Goal: Transaction & Acquisition: Obtain resource

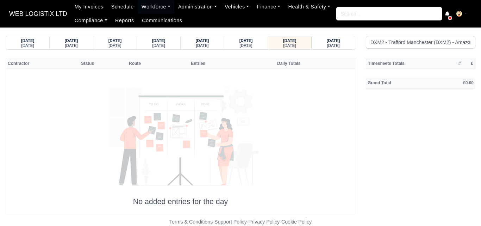
select select "1"
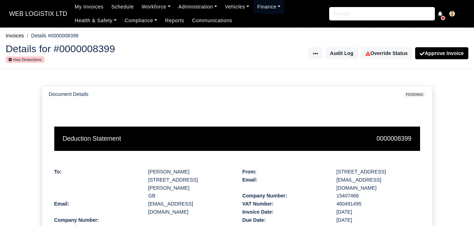
click at [265, 12] on link "Finance" at bounding box center [268, 7] width 31 height 14
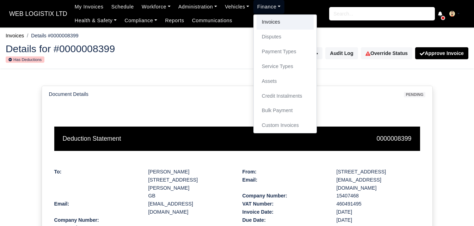
click at [263, 22] on link "Invoices" at bounding box center [284, 22] width 57 height 15
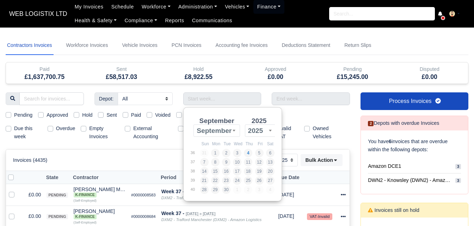
select select "25"
click at [258, 79] on h5 "£0.00" at bounding box center [275, 76] width 67 height 7
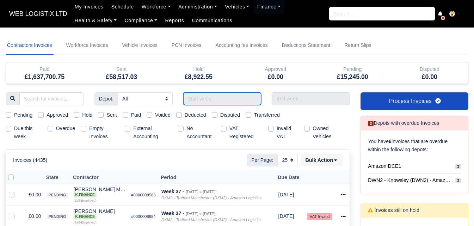
click at [236, 101] on input "Use the arrow keys to pick a date" at bounding box center [222, 98] width 78 height 13
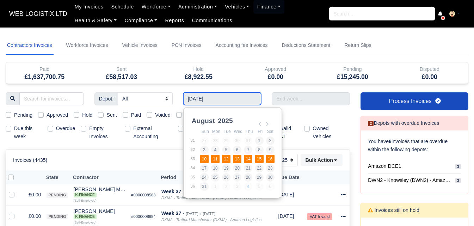
type input "[DATE] - [DATE]"
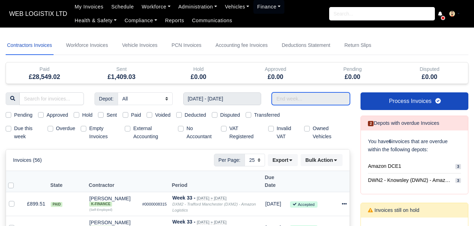
click at [285, 98] on input "text" at bounding box center [310, 98] width 78 height 13
click at [318, 104] on input "Use the arrow keys to pick a date" at bounding box center [310, 98] width 78 height 13
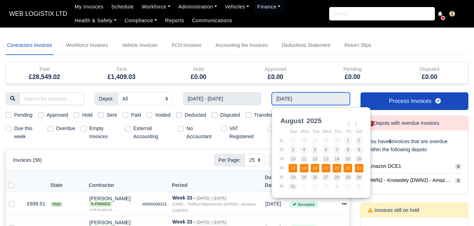
type input "17/08/2025 - 23/08/2025"
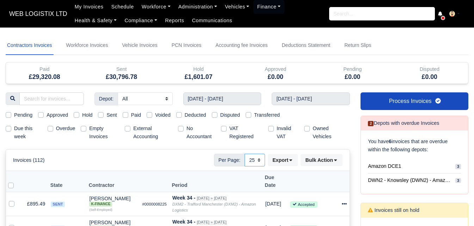
click at [252, 161] on select "10 25 50" at bounding box center [254, 160] width 20 height 13
select select "50"
click at [244, 154] on select "10 25 50" at bounding box center [254, 160] width 20 height 13
click at [106, 116] on label "Sent" at bounding box center [111, 115] width 10 height 8
click at [98, 116] on input "Sent" at bounding box center [101, 114] width 6 height 6
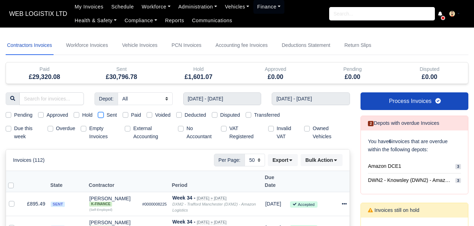
checkbox input "true"
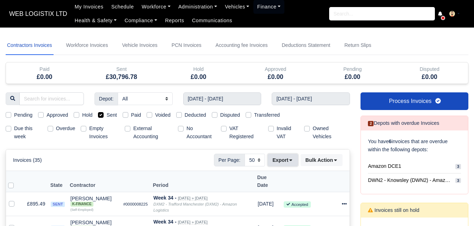
click at [278, 162] on button "Export" at bounding box center [283, 160] width 30 height 12
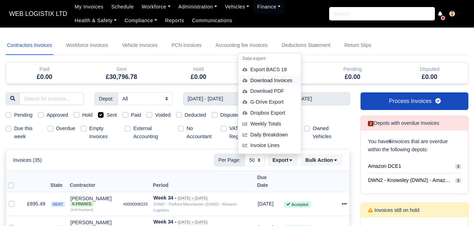
click at [279, 76] on div "Download Invoices" at bounding box center [269, 80] width 63 height 11
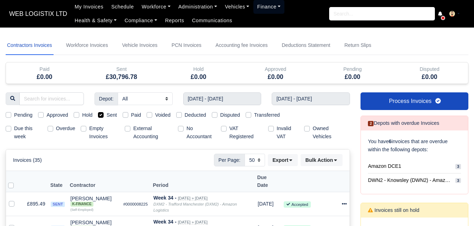
click at [267, 5] on link "Finance" at bounding box center [268, 7] width 31 height 14
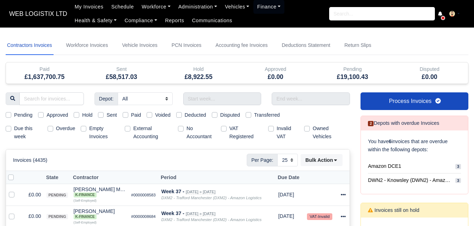
select select "25"
click at [100, 47] on link "Workforce Invoices" at bounding box center [87, 45] width 45 height 19
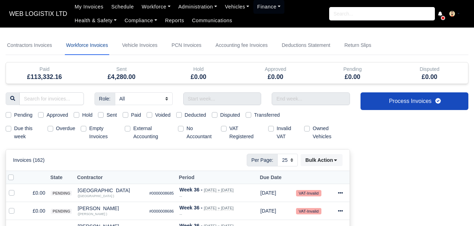
select select
click at [210, 100] on input "text" at bounding box center [222, 98] width 78 height 13
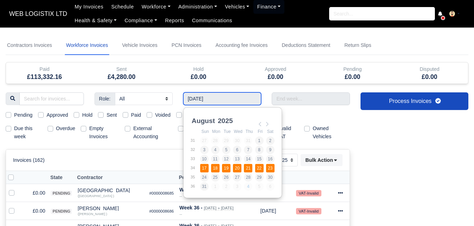
type input "17/08/2025 - 23/08/2025"
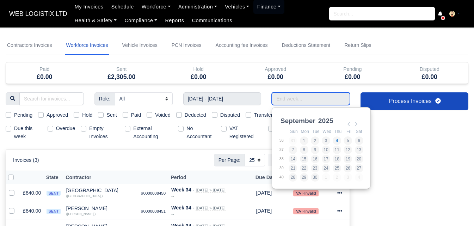
click at [324, 100] on input "Use the arrow keys to pick a date" at bounding box center [310, 98] width 78 height 13
click at [352, 128] on th "Fri" at bounding box center [348, 131] width 11 height 9
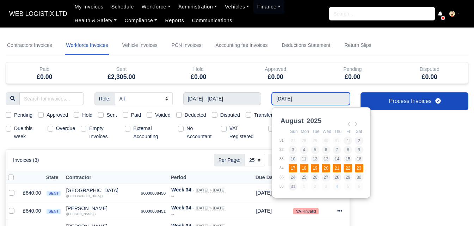
type input "17/08/2025 - 23/08/2025"
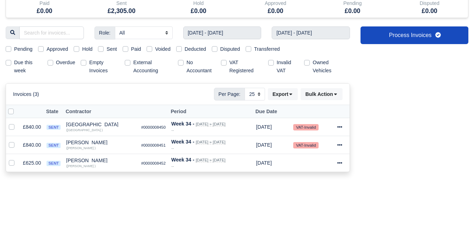
scroll to position [76, 0]
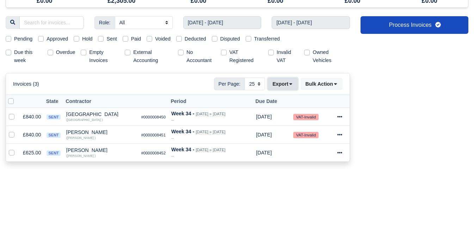
click at [291, 87] on button "Export" at bounding box center [283, 84] width 30 height 12
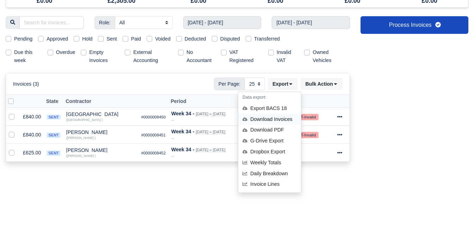
click at [266, 122] on div "Download Invoices" at bounding box center [269, 119] width 63 height 11
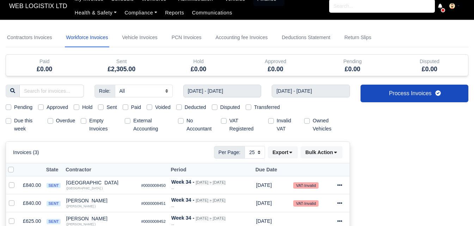
scroll to position [0, 0]
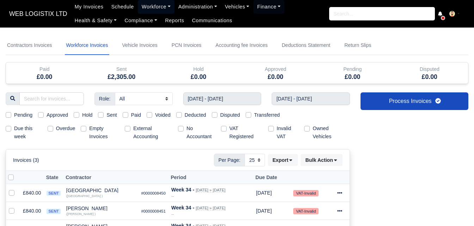
click at [158, 9] on link "Workforce" at bounding box center [156, 7] width 37 height 14
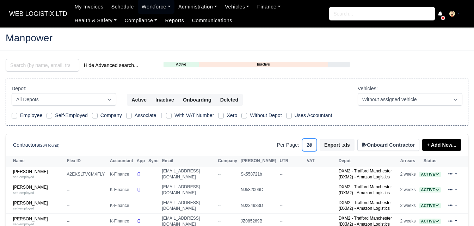
click at [311, 148] on select "10 25 50" at bounding box center [309, 144] width 15 height 13
select select "50"
click at [305, 138] on select "10 25 50" at bounding box center [309, 144] width 15 height 13
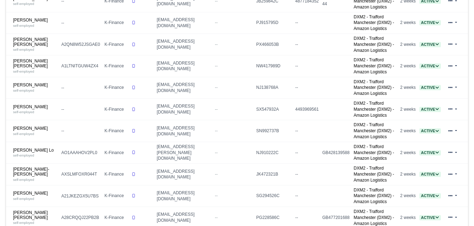
scroll to position [629, 0]
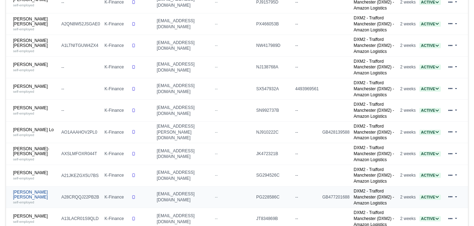
drag, startPoint x: 22, startPoint y: 31, endPoint x: 13, endPoint y: 35, distance: 9.0
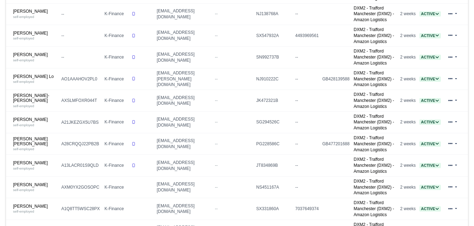
scroll to position [685, 0]
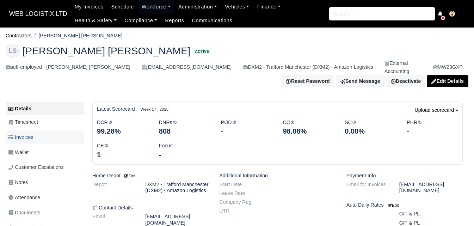
click at [69, 130] on link "Invoices" at bounding box center [45, 137] width 78 height 14
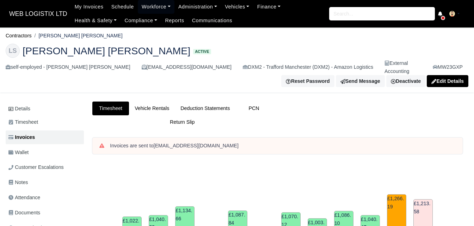
click at [222, 104] on link "Deduction Statements" at bounding box center [205, 108] width 61 height 14
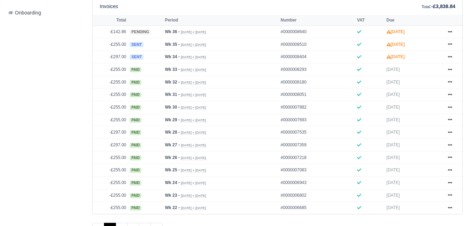
scroll to position [307, 0]
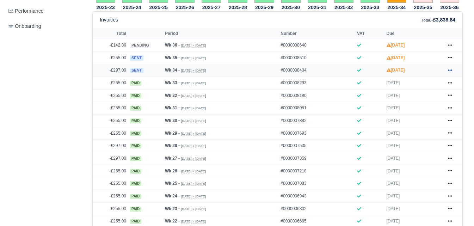
click at [452, 66] on link at bounding box center [449, 70] width 11 height 9
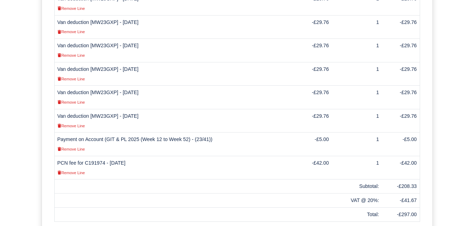
scroll to position [290, 0]
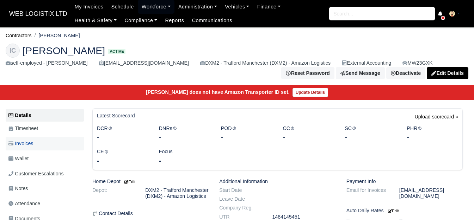
click at [33, 146] on span "Invoices" at bounding box center [20, 144] width 25 height 8
